Goal: Information Seeking & Learning: Learn about a topic

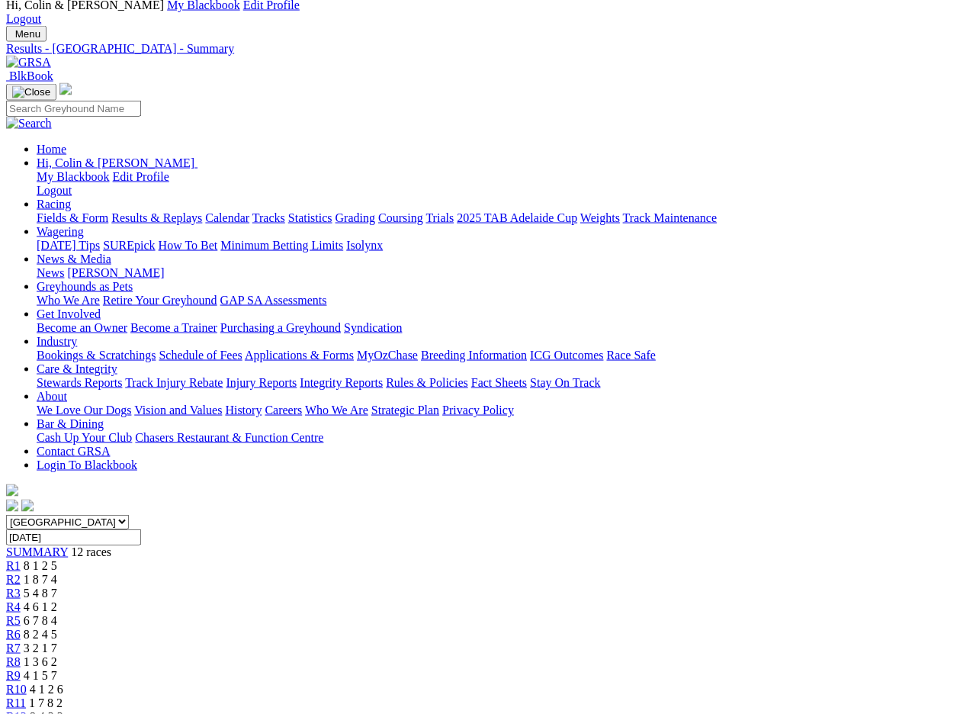
scroll to position [55, 0]
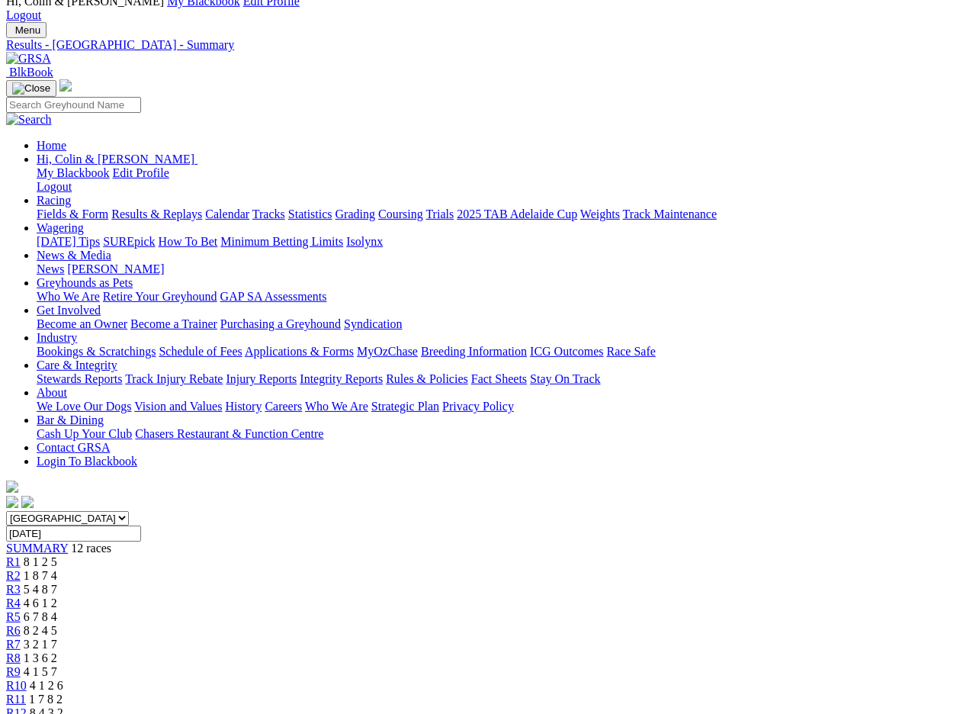
click at [141, 525] on input "Thursday, 16 May 2024" at bounding box center [73, 533] width 135 height 16
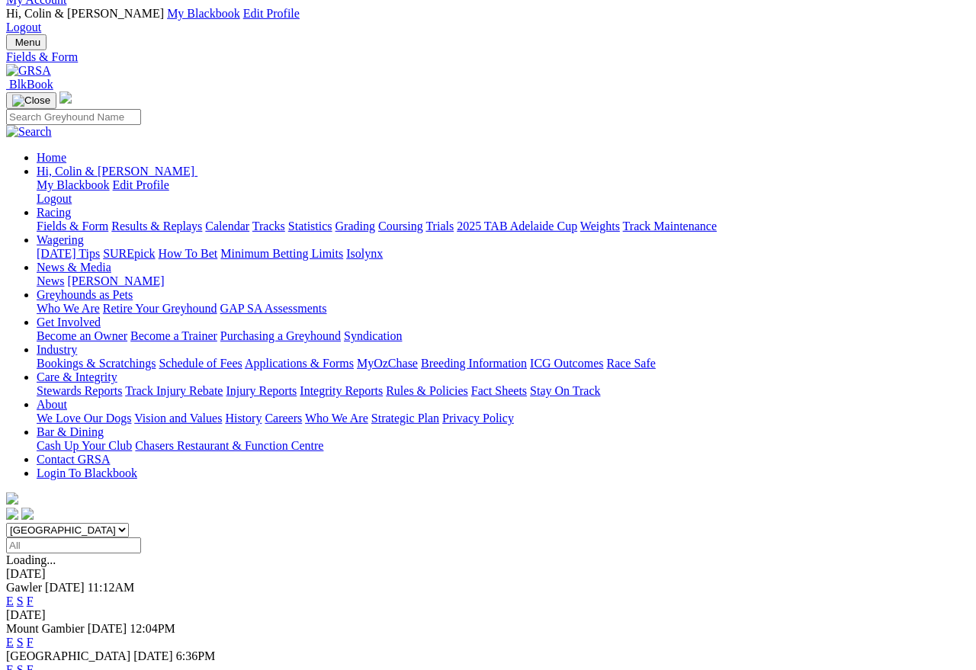
scroll to position [50, 0]
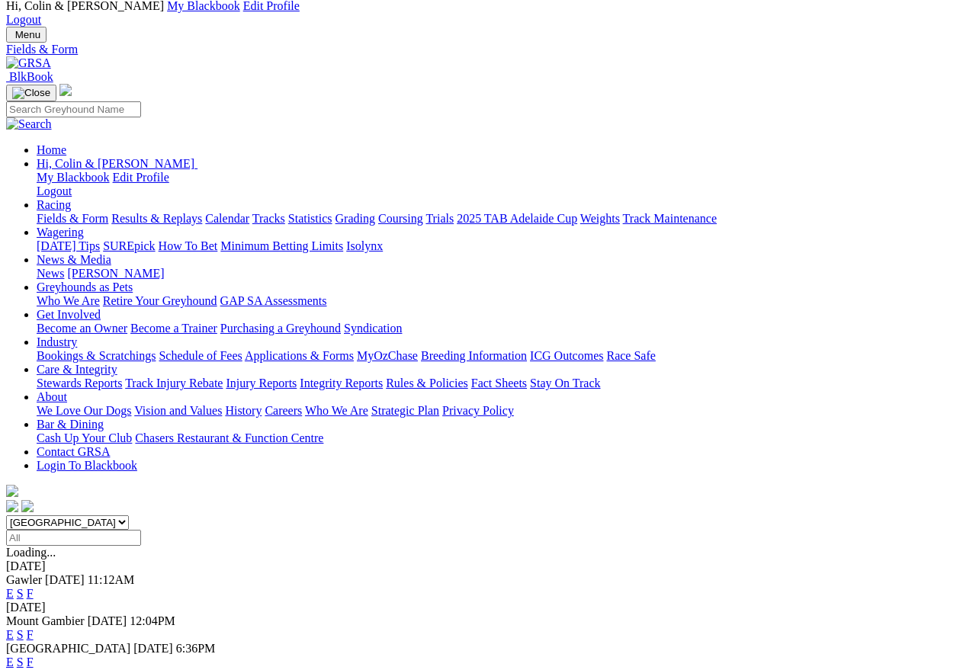
click at [34, 656] on link "F" at bounding box center [30, 662] width 7 height 13
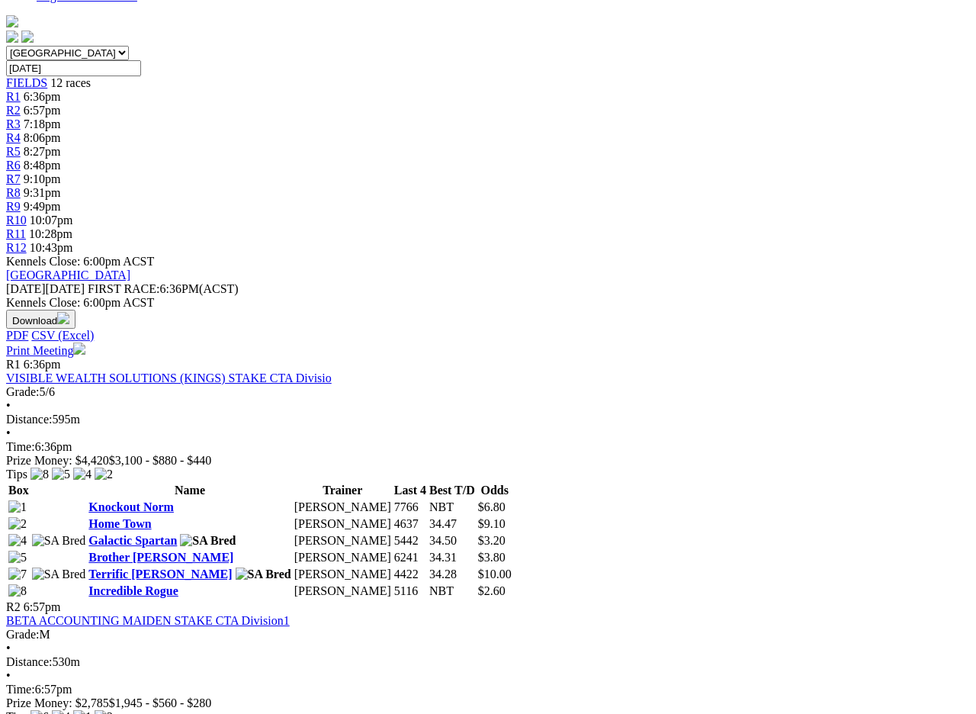
scroll to position [520, 0]
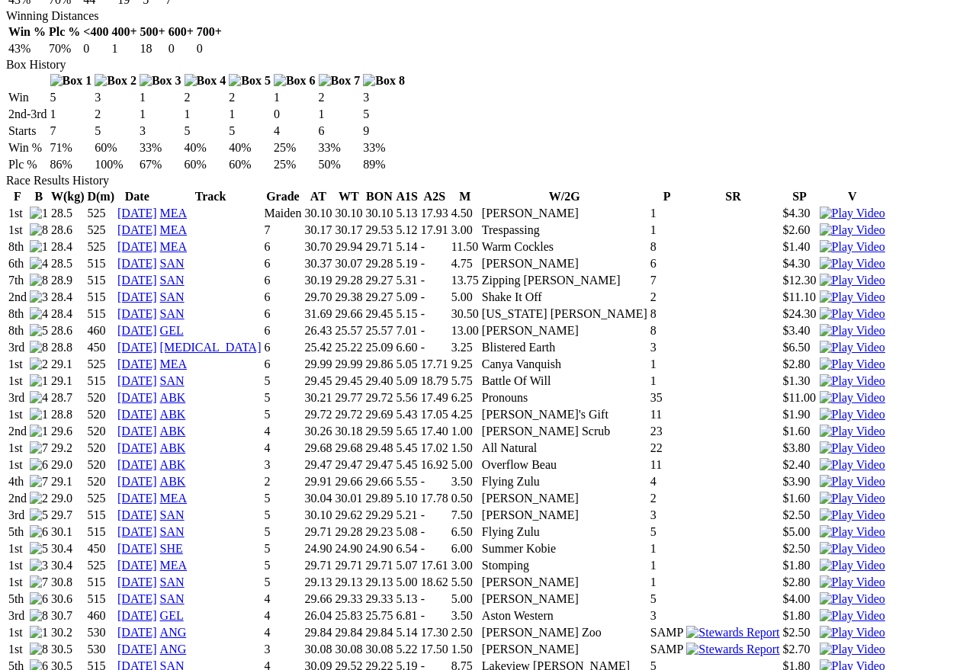
scroll to position [1002, 4]
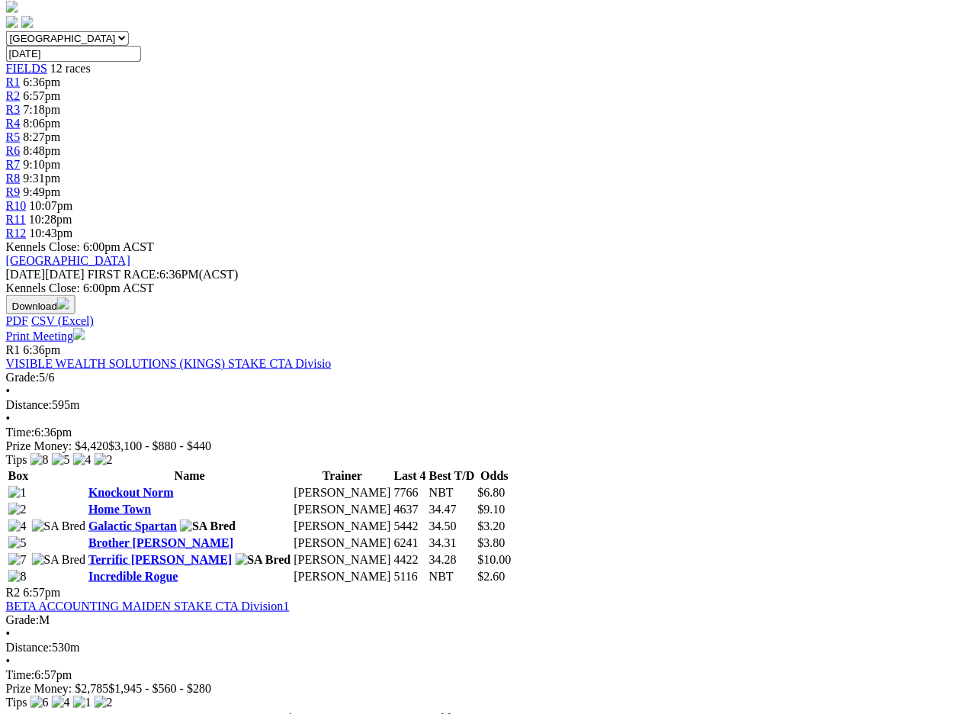
scroll to position [532, 11]
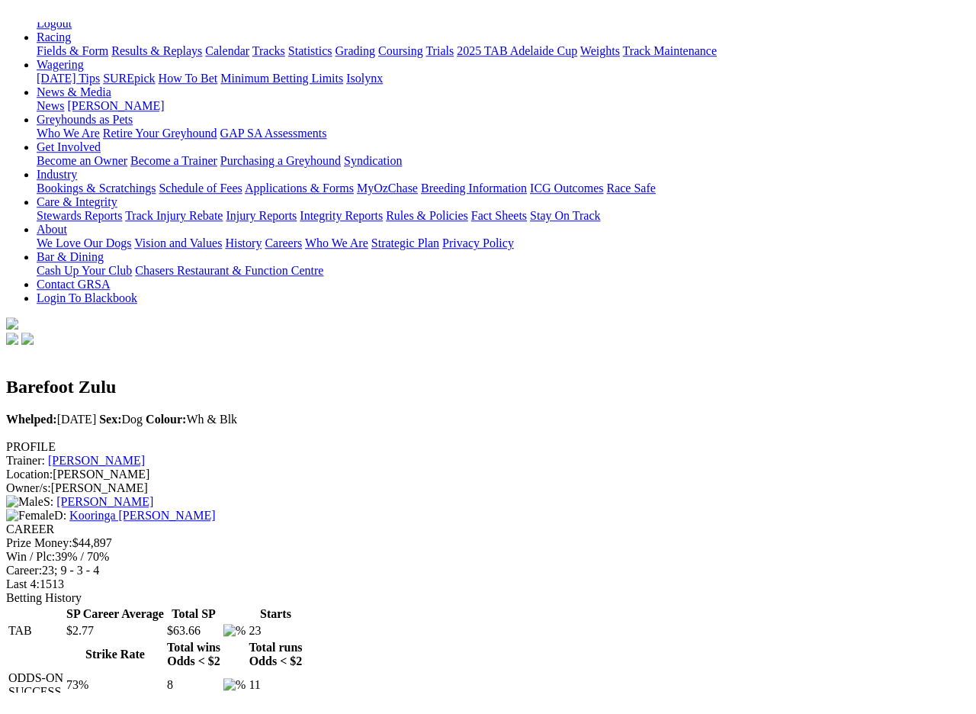
scroll to position [194, 0]
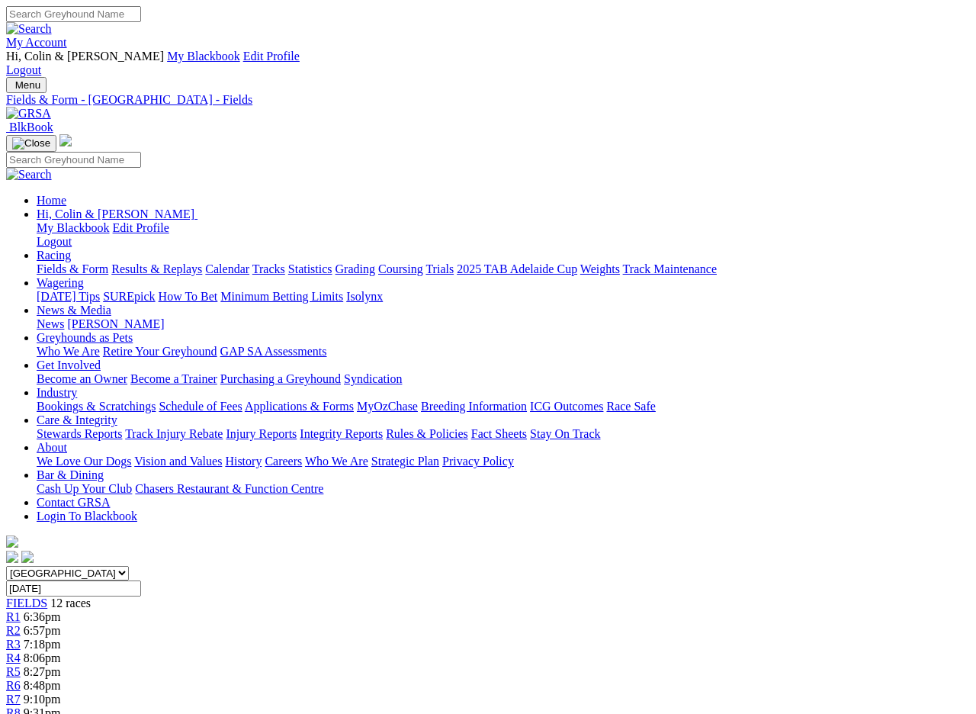
scroll to position [614, 0]
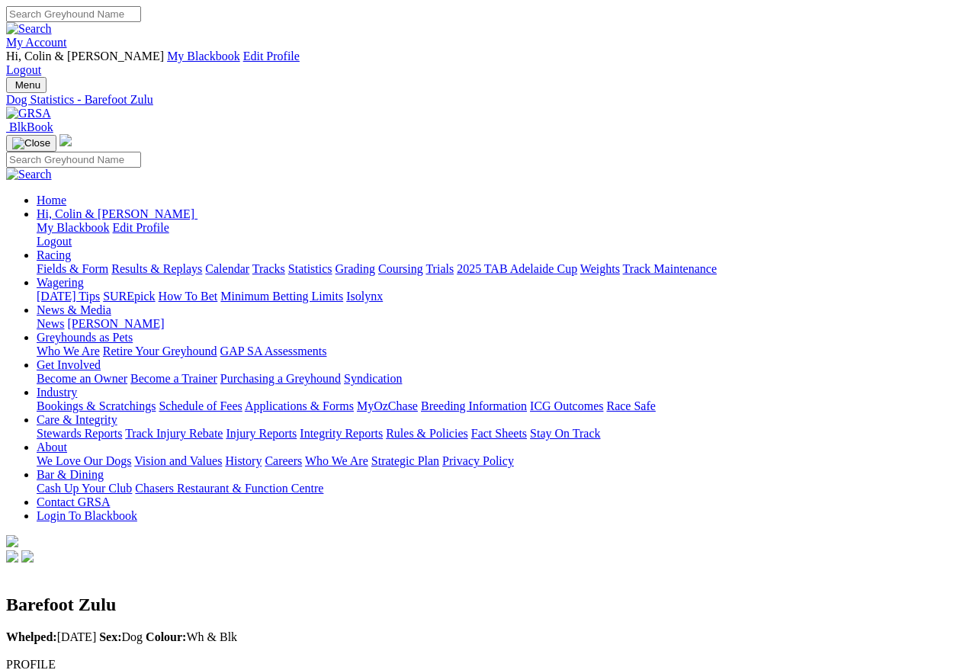
scroll to position [7, 0]
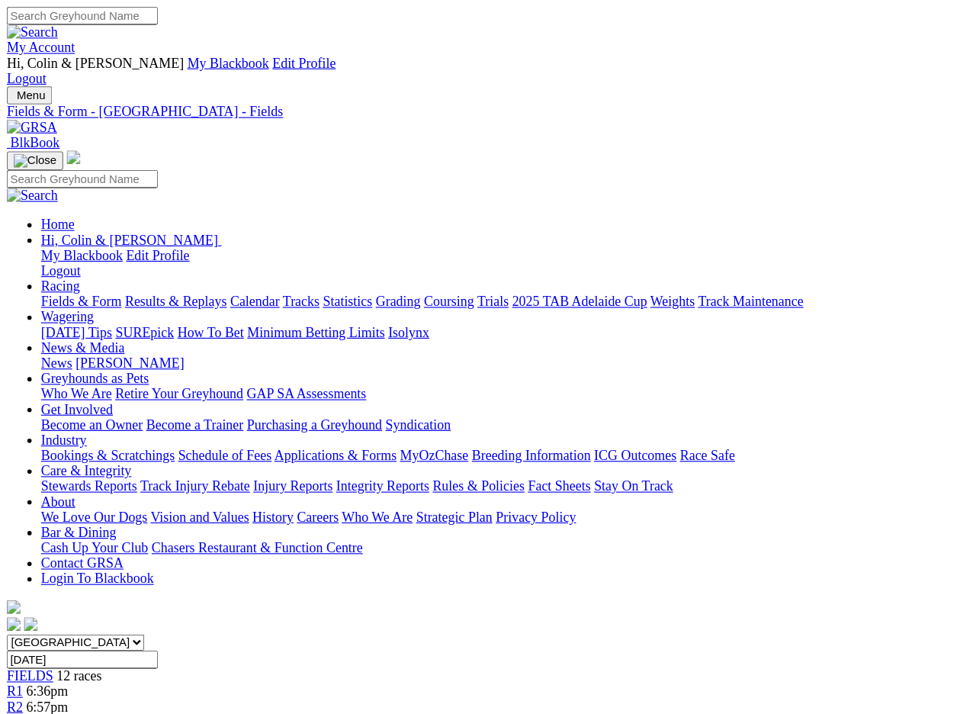
scroll to position [697, 0]
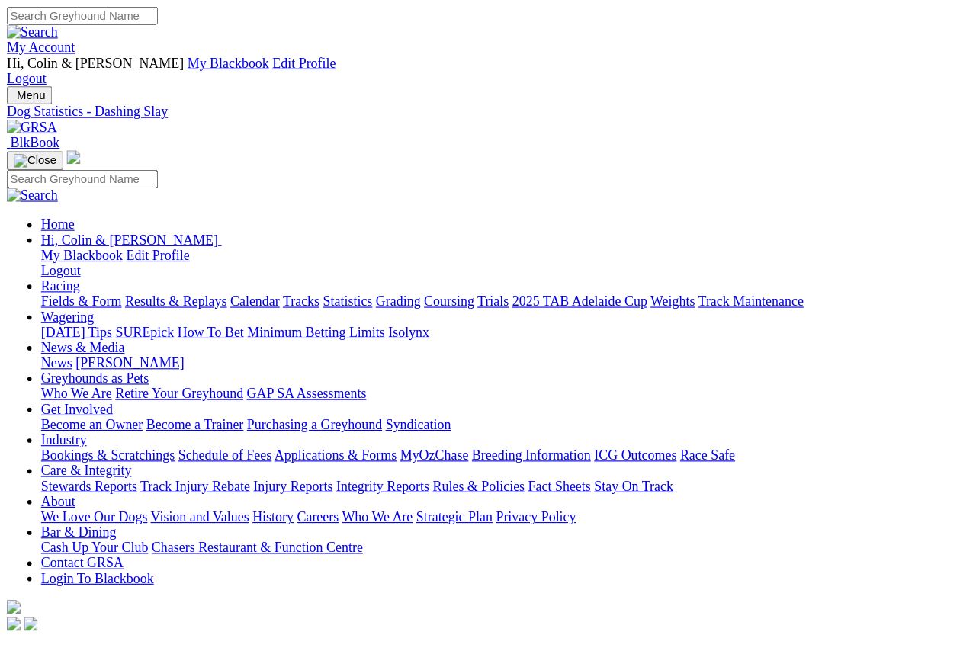
scroll to position [7, 0]
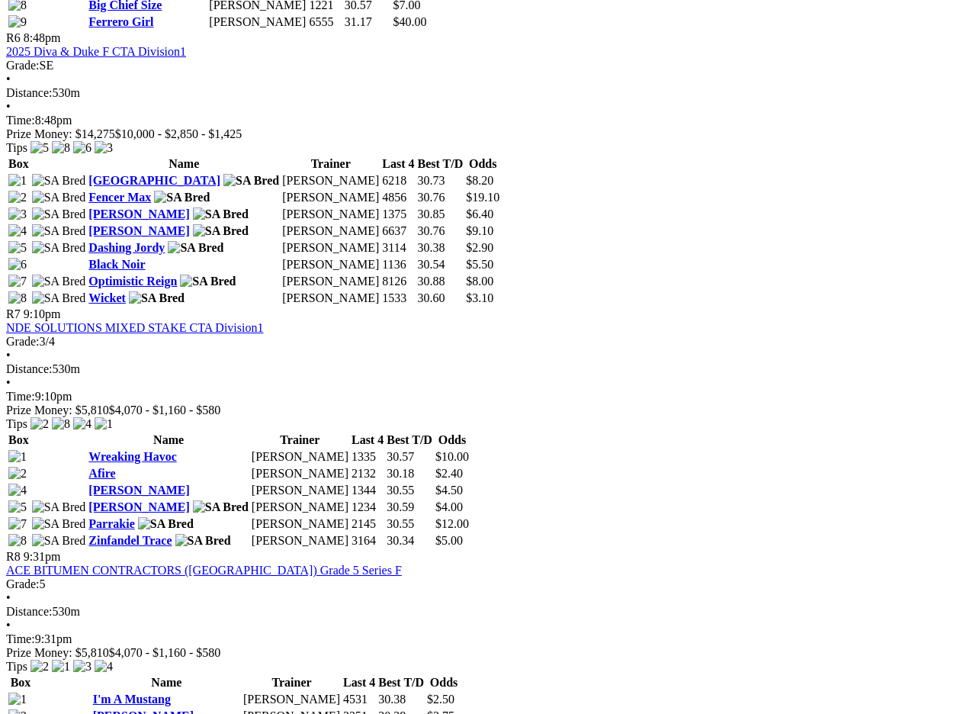
scroll to position [2160, 0]
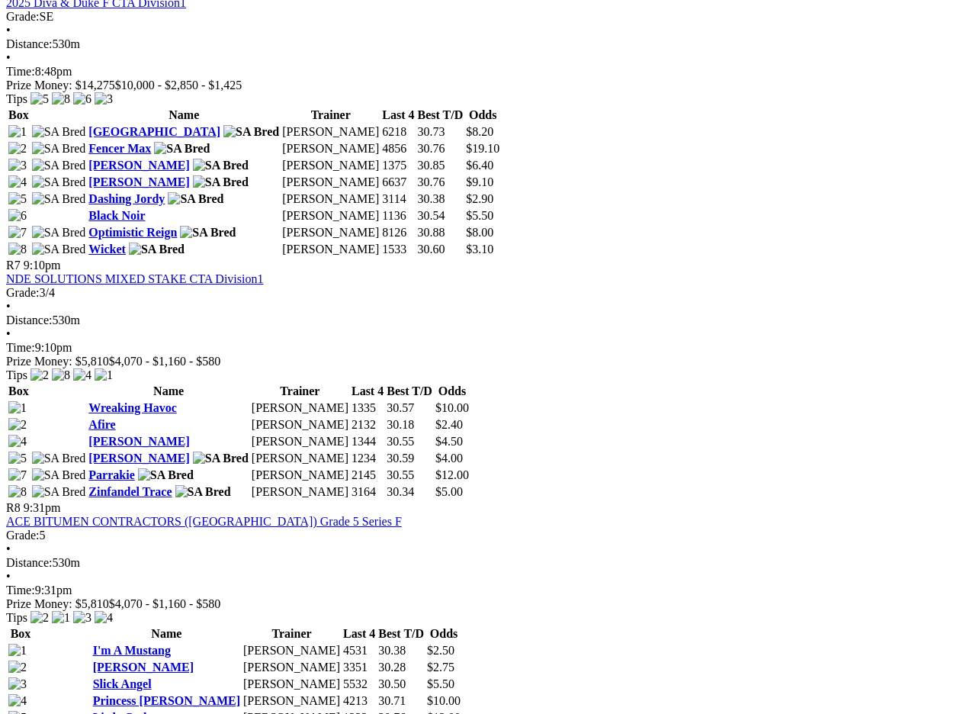
scroll to position [2208, 0]
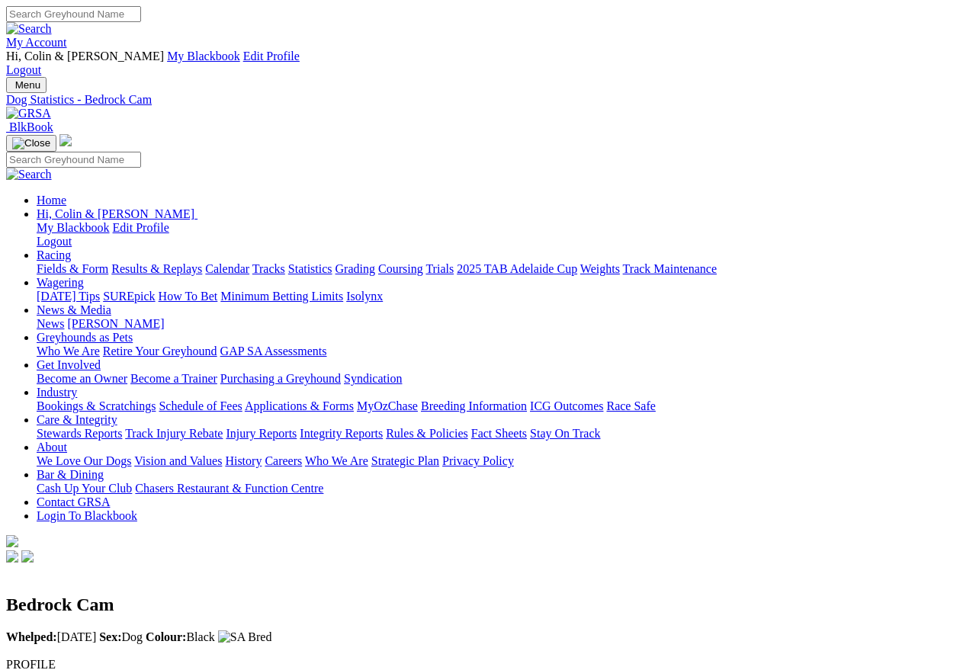
scroll to position [7, 0]
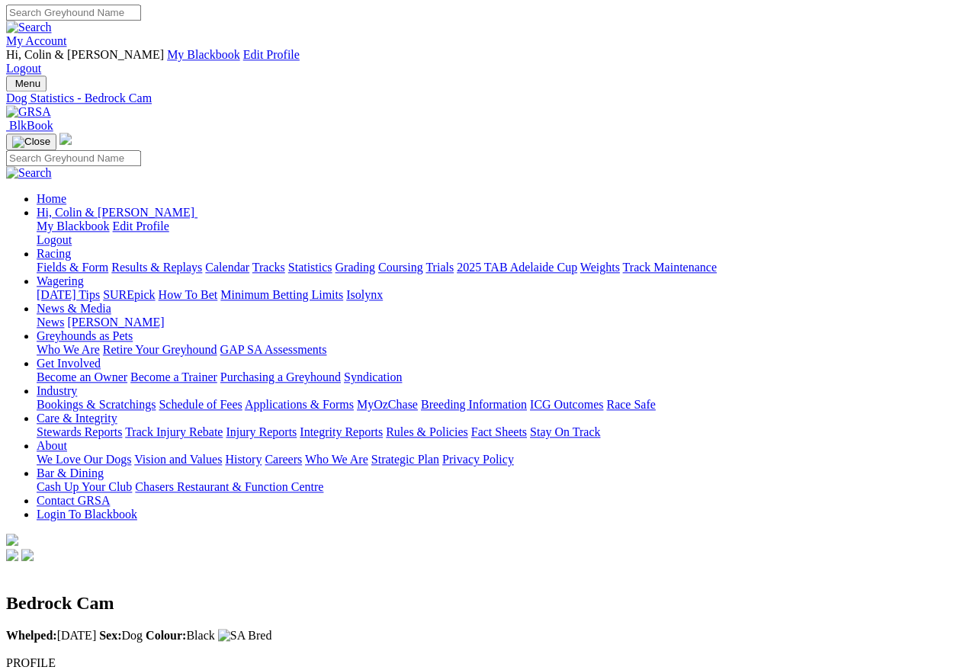
scroll to position [0, 0]
